Goal: Check status

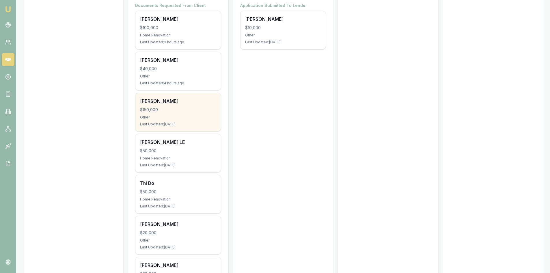
click at [179, 102] on div "[PERSON_NAME]" at bounding box center [178, 101] width 76 height 7
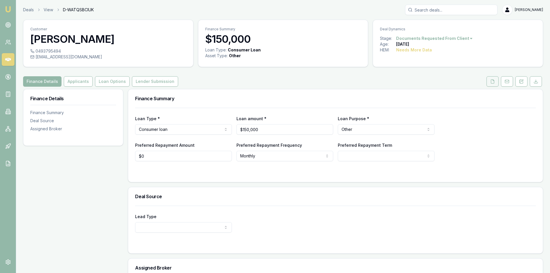
click at [489, 82] on button at bounding box center [492, 81] width 12 height 10
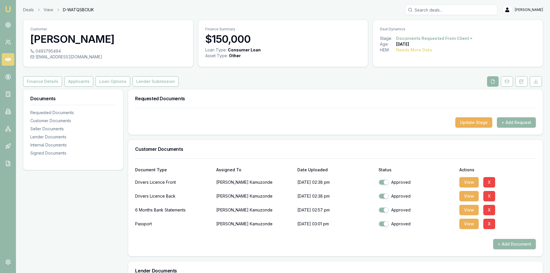
scroll to position [29, 0]
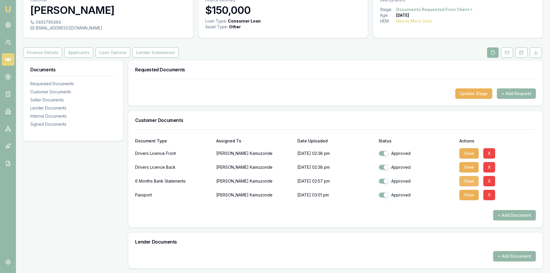
click at [463, 181] on button "View" at bounding box center [468, 181] width 19 height 10
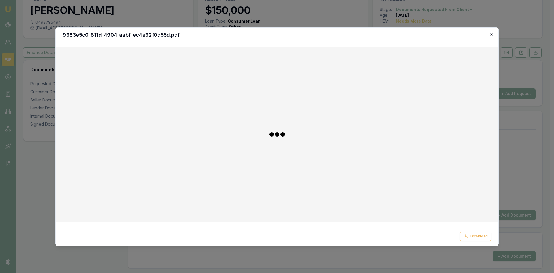
click at [490, 36] on icon "button" at bounding box center [491, 34] width 5 height 5
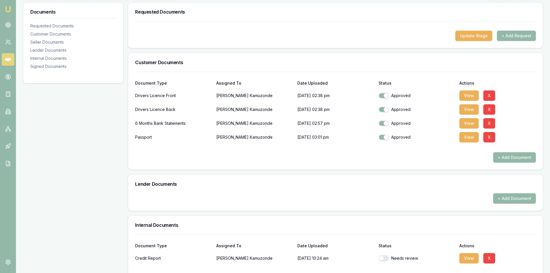
scroll to position [0, 0]
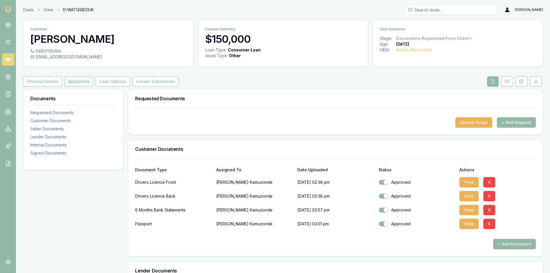
click at [75, 85] on button "Applicants" at bounding box center [78, 81] width 29 height 10
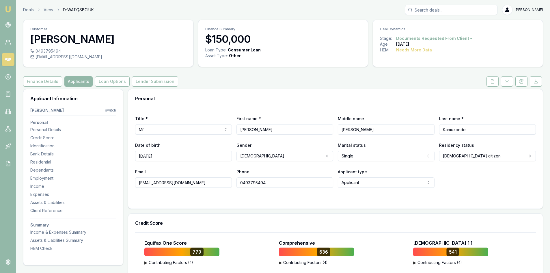
scroll to position [29, 0]
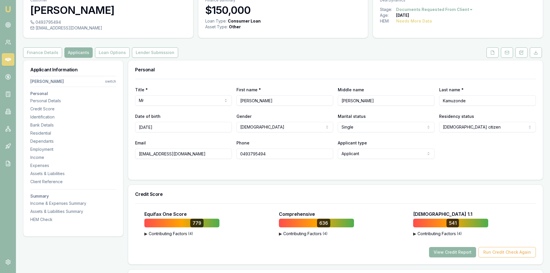
click at [456, 250] on button "View Credit Report" at bounding box center [452, 252] width 47 height 10
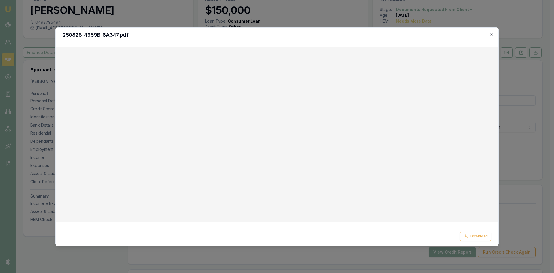
click at [494, 35] on div "250828-4359B-6A347.pdf" at bounding box center [277, 35] width 443 height 15
click at [491, 34] on icon "button" at bounding box center [491, 34] width 5 height 5
